Goal: Transaction & Acquisition: Book appointment/travel/reservation

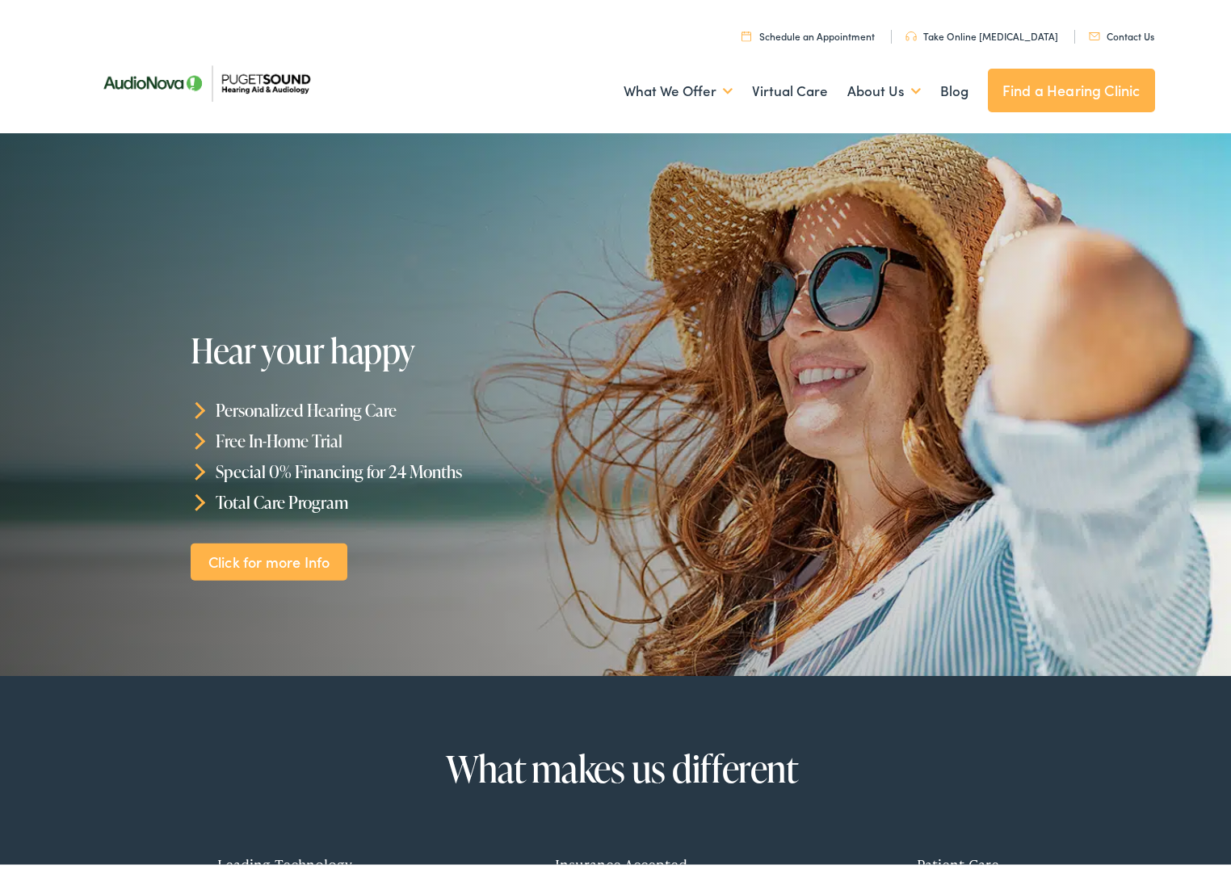
click at [849, 27] on link "Schedule an Appointment" at bounding box center [808, 32] width 133 height 14
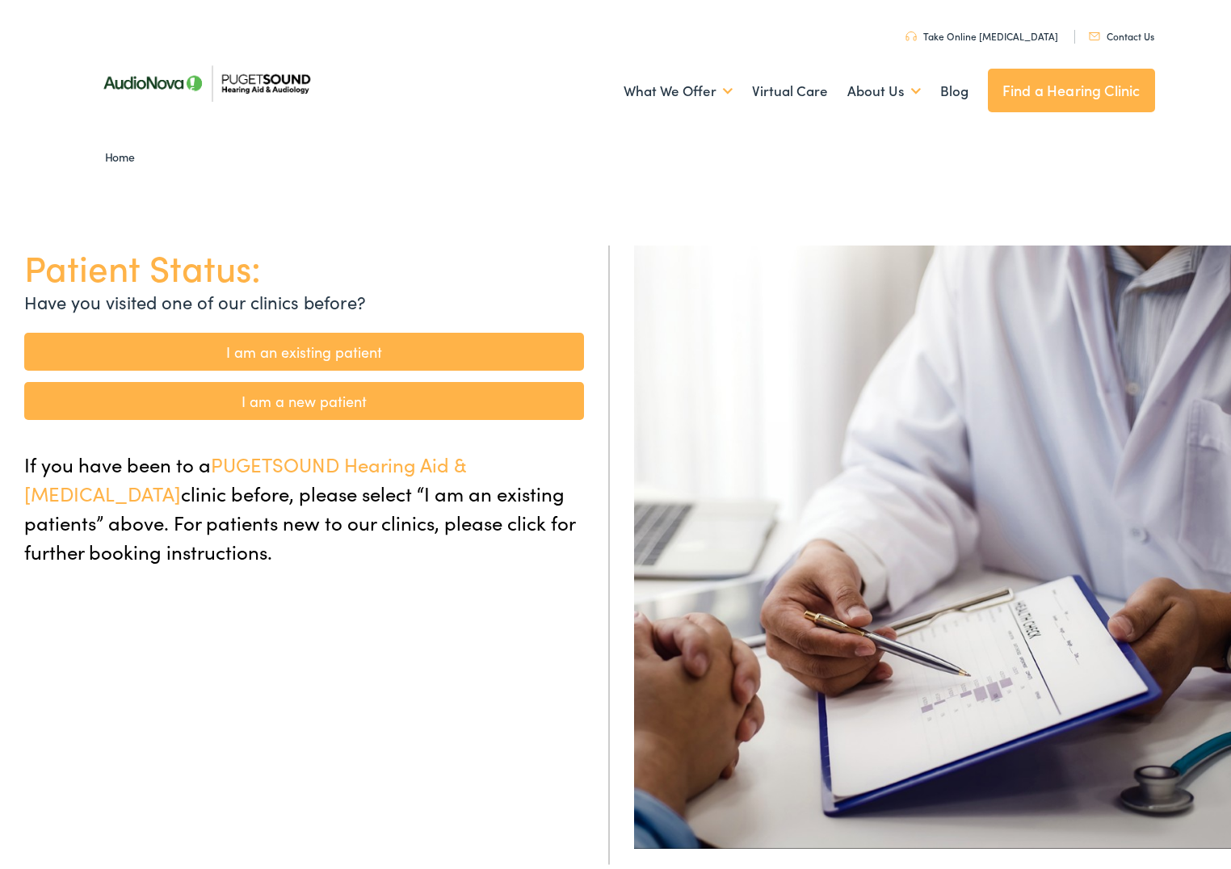
click at [355, 408] on link "I am a new patient" at bounding box center [304, 397] width 560 height 38
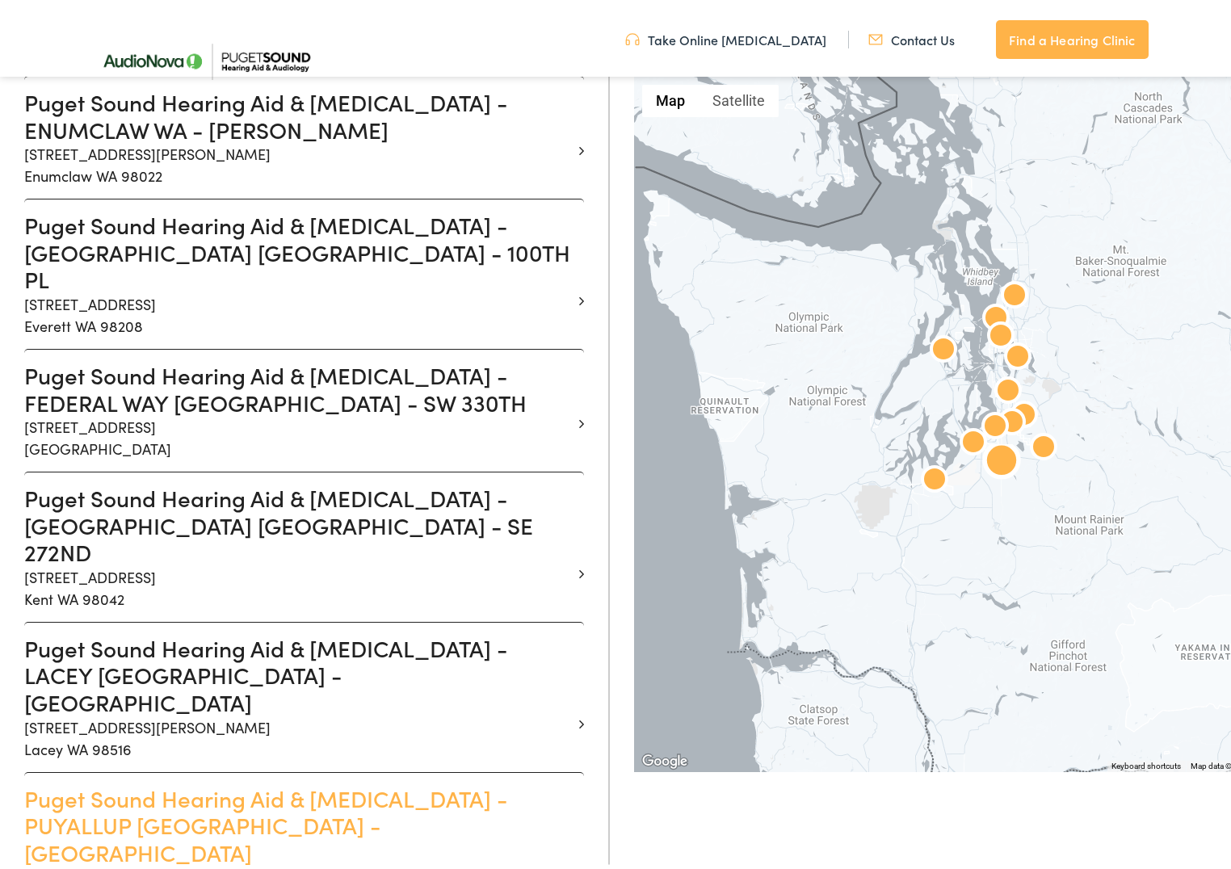
scroll to position [915, 0]
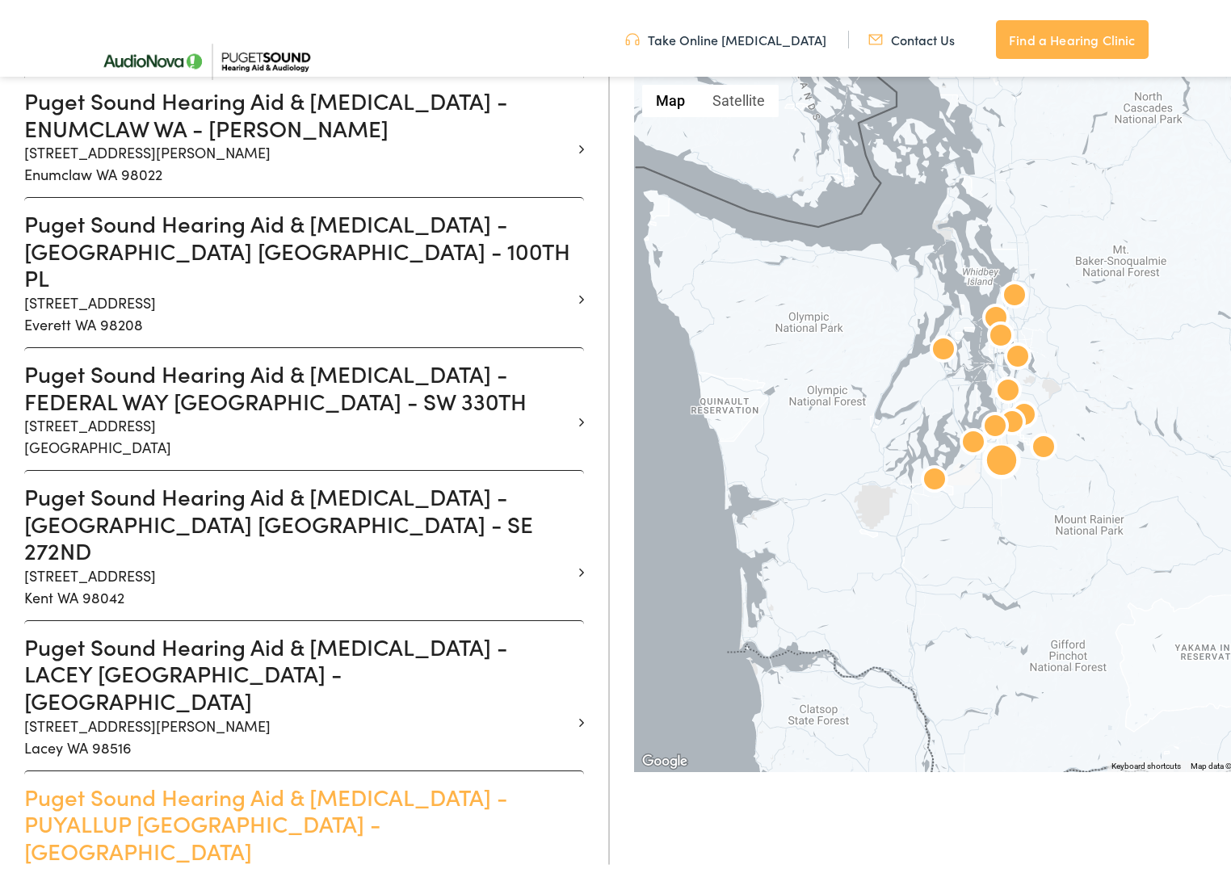
click at [215, 780] on h3 "Puget Sound Hearing Aid & Audiology - PUYALLUP WA - MERIDIAN" at bounding box center [298, 821] width 548 height 82
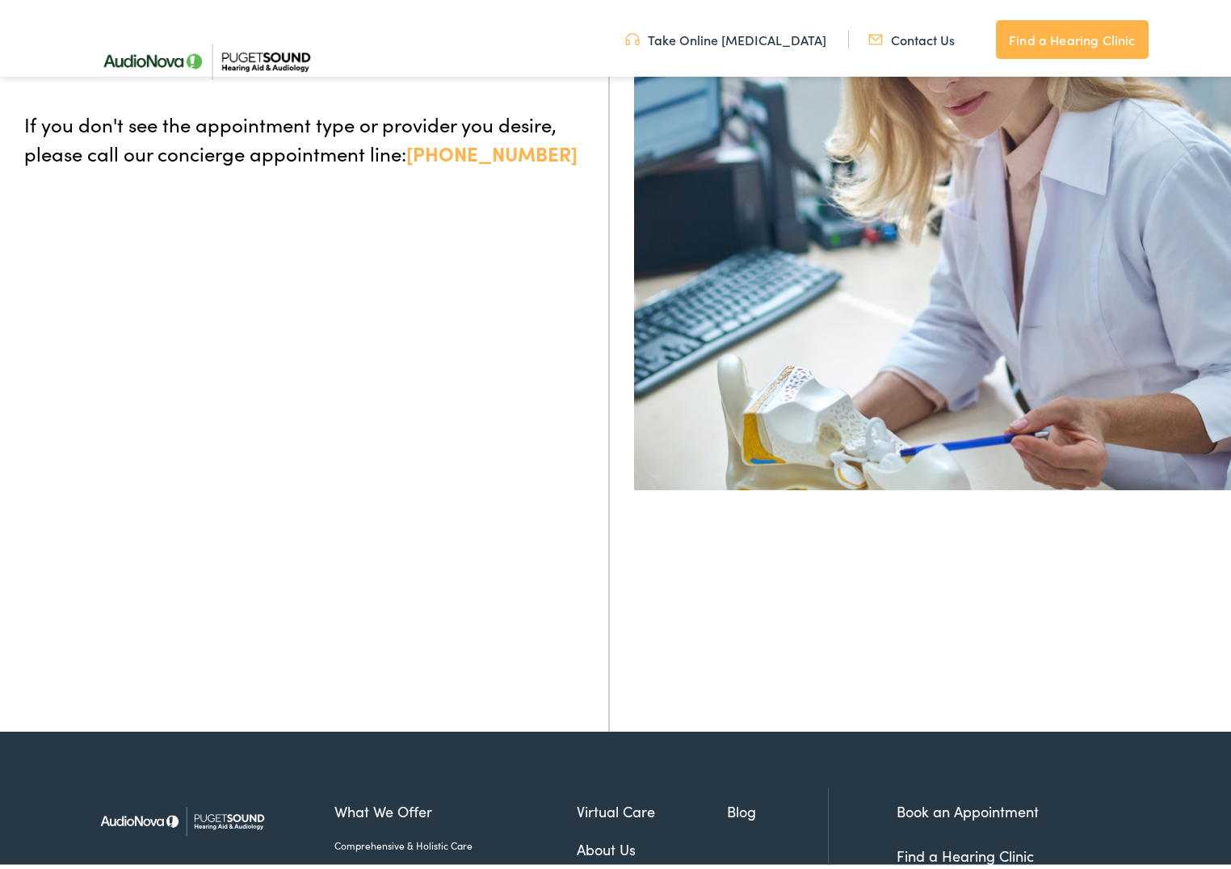
scroll to position [343, 0]
